Goal: Task Accomplishment & Management: Manage account settings

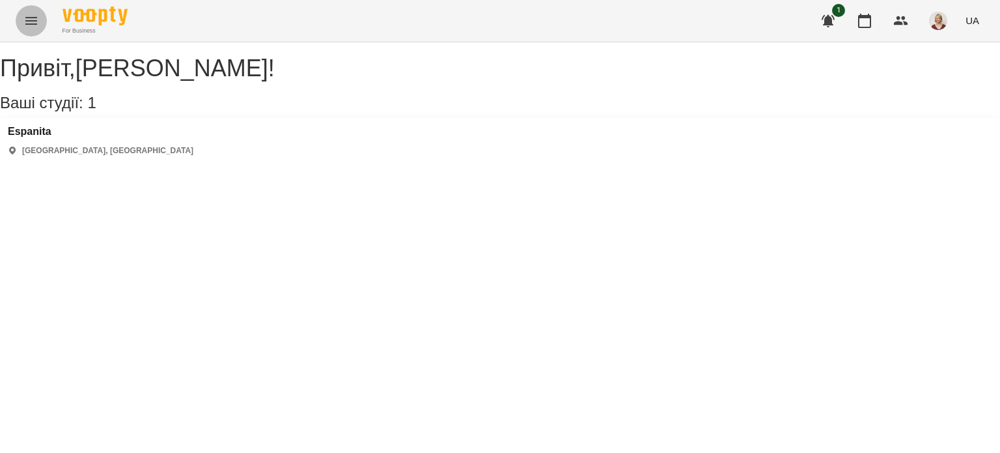
click at [31, 23] on icon "Menu" at bounding box center [31, 21] width 16 height 16
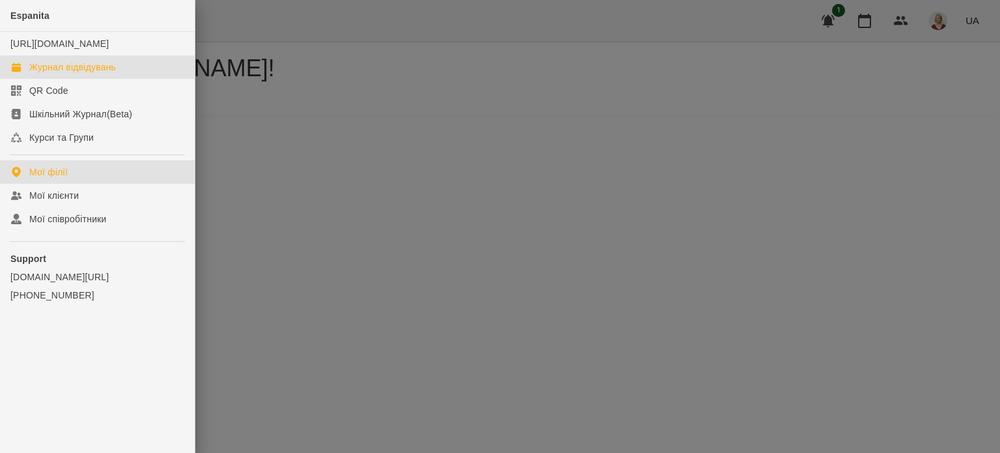
click at [94, 74] on div "Журнал відвідувань" at bounding box center [72, 67] width 87 height 13
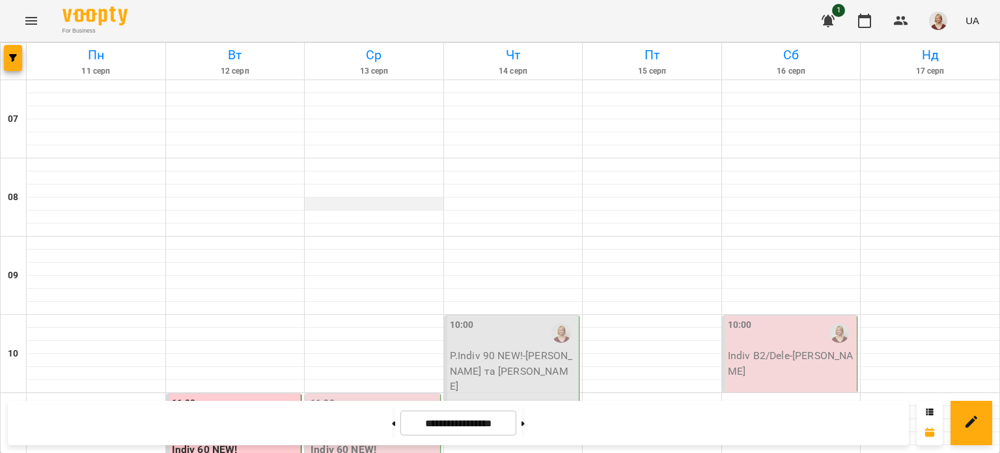
scroll to position [261, 0]
click at [388, 442] on p "Indiv 60 NEW!" at bounding box center [374, 450] width 127 height 16
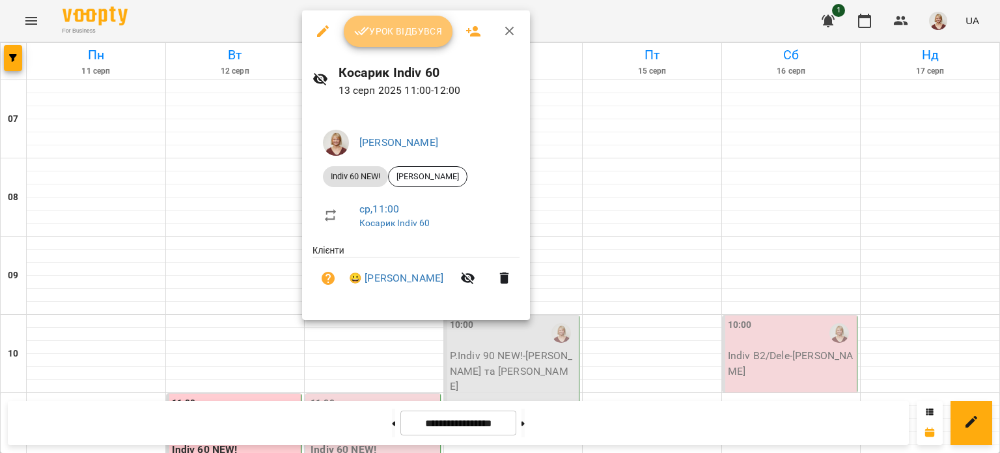
click at [404, 30] on span "Урок відбувся" at bounding box center [398, 31] width 89 height 16
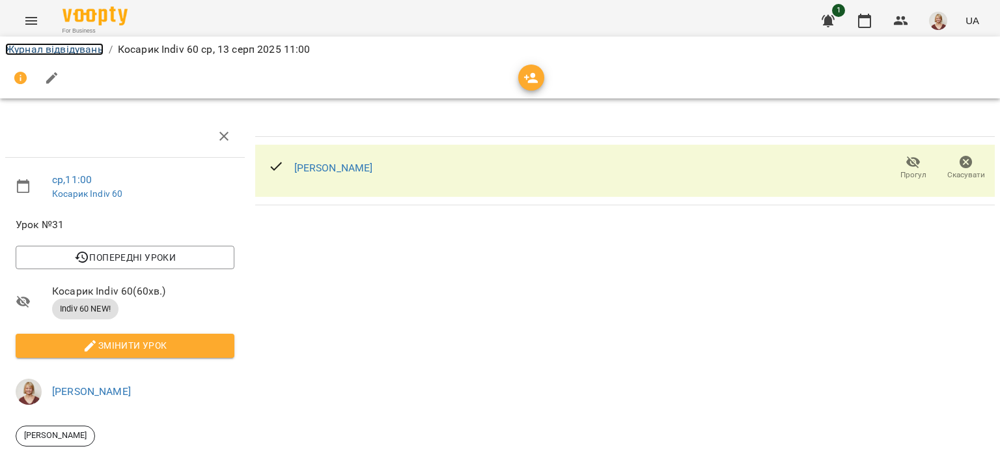
click at [50, 46] on link "Журнал відвідувань" at bounding box center [54, 49] width 98 height 12
